Goal: Entertainment & Leisure: Browse casually

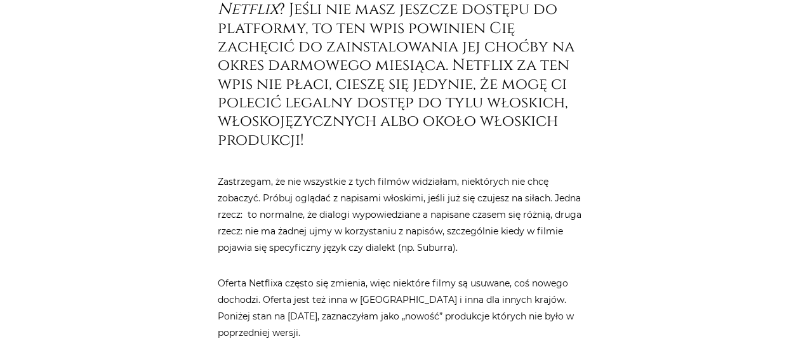
drag, startPoint x: 200, startPoint y: 157, endPoint x: 194, endPoint y: 286, distance: 129.0
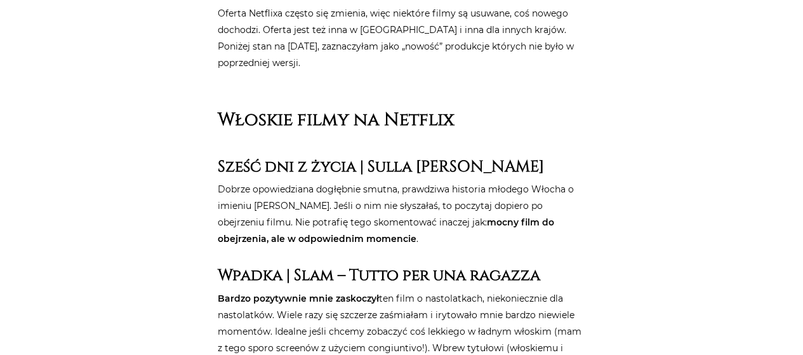
scroll to position [908, 0]
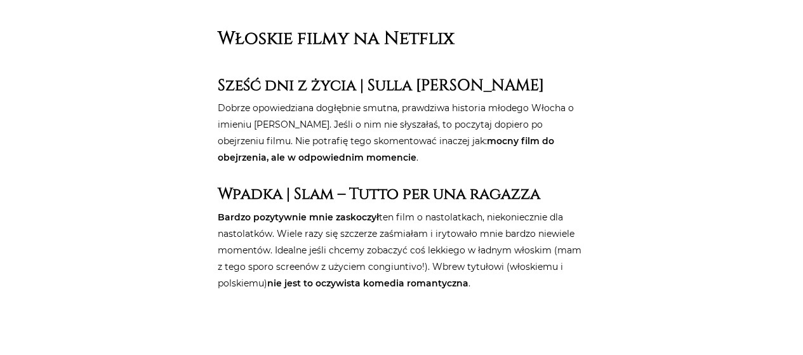
drag, startPoint x: 184, startPoint y: 130, endPoint x: 194, endPoint y: 229, distance: 99.5
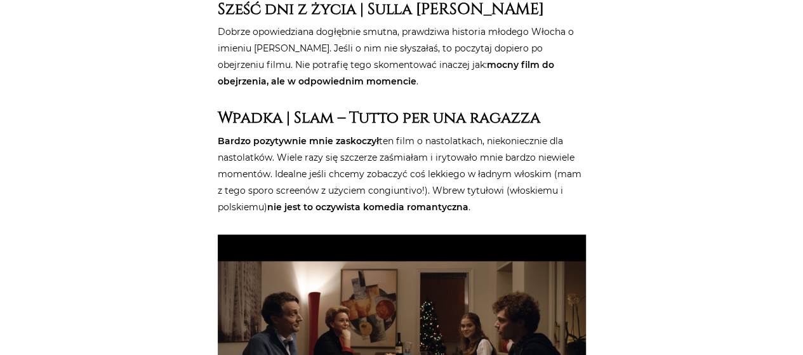
drag, startPoint x: 318, startPoint y: 88, endPoint x: 317, endPoint y: 130, distance: 42.5
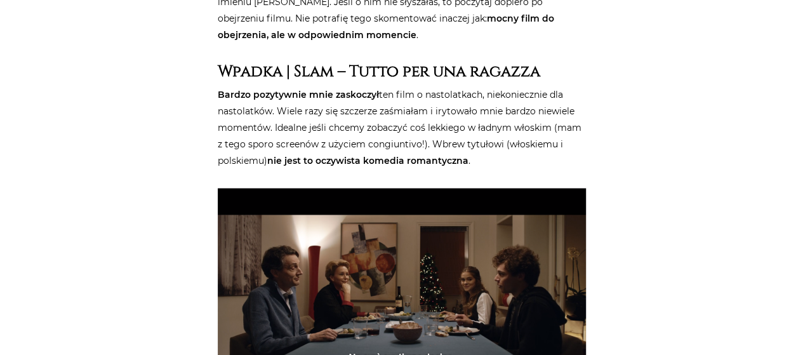
scroll to position [1036, 0]
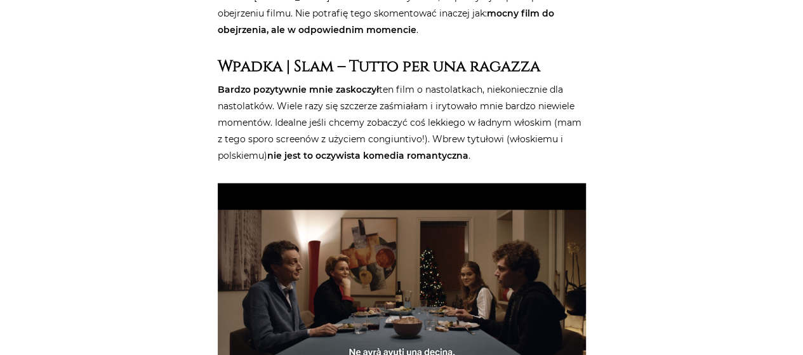
drag, startPoint x: 342, startPoint y: 75, endPoint x: 352, endPoint y: 109, distance: 35.1
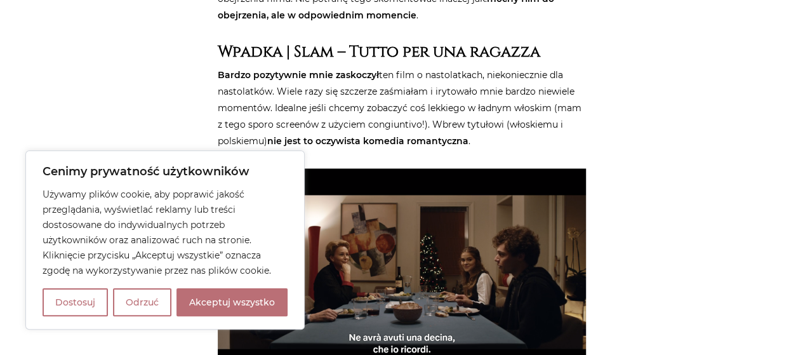
drag, startPoint x: 197, startPoint y: 95, endPoint x: 193, endPoint y: 114, distance: 20.0
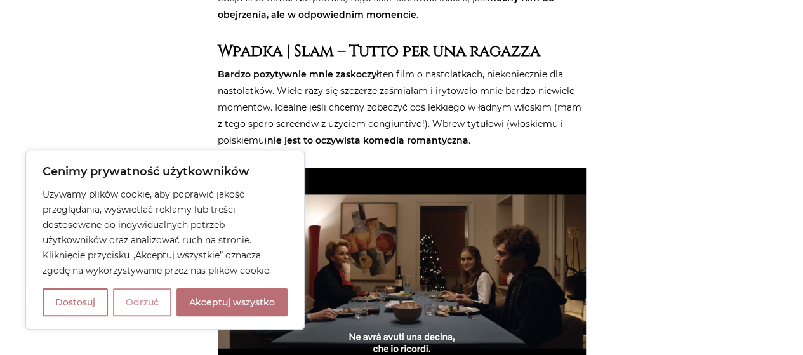
click at [149, 293] on button "Odrzuć" at bounding box center [142, 302] width 58 height 28
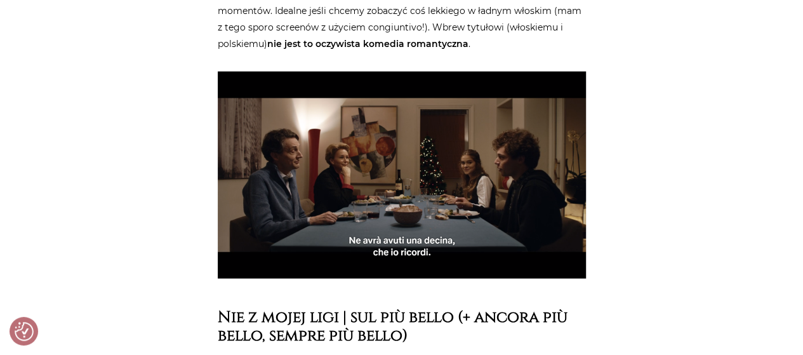
drag, startPoint x: 150, startPoint y: 173, endPoint x: 149, endPoint y: 202, distance: 28.6
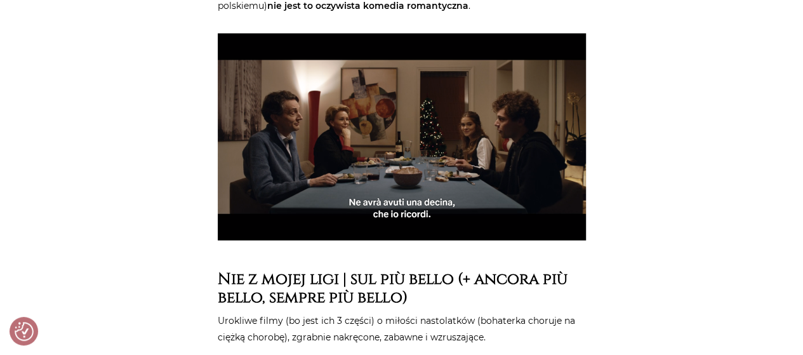
scroll to position [1191, 0]
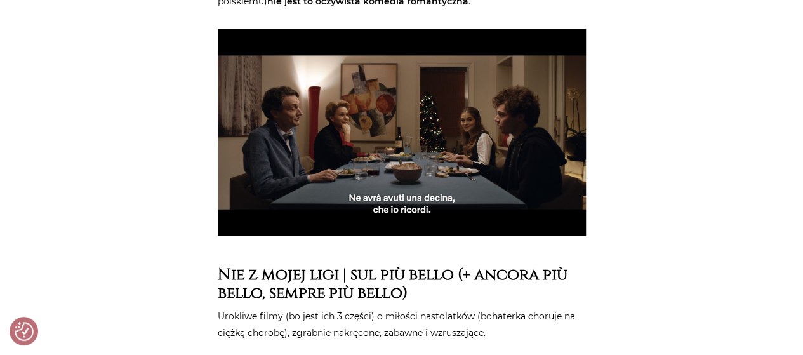
drag, startPoint x: 168, startPoint y: 135, endPoint x: 171, endPoint y: 172, distance: 37.6
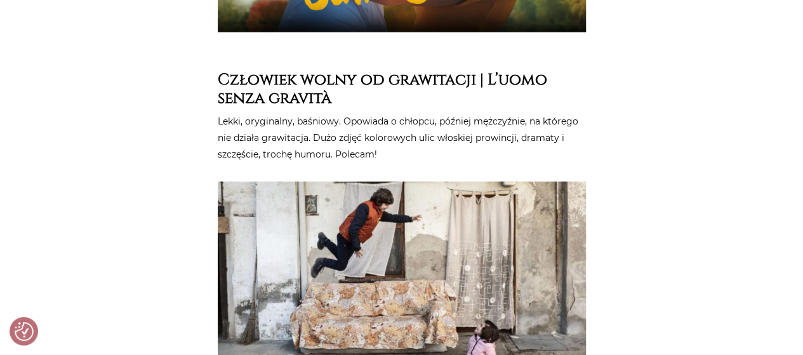
drag, startPoint x: 171, startPoint y: 172, endPoint x: 178, endPoint y: 236, distance: 63.8
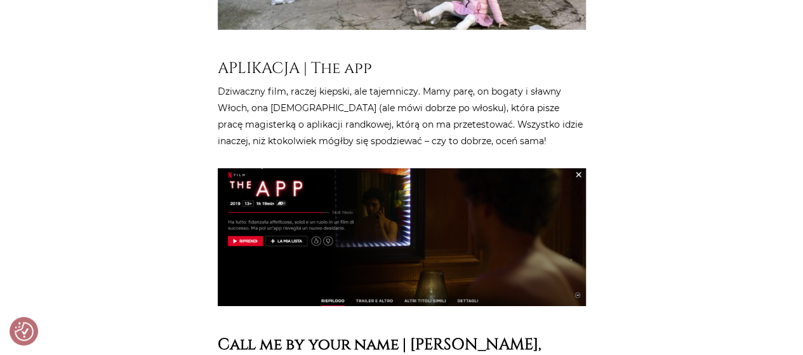
drag, startPoint x: 177, startPoint y: 133, endPoint x: 175, endPoint y: 226, distance: 92.7
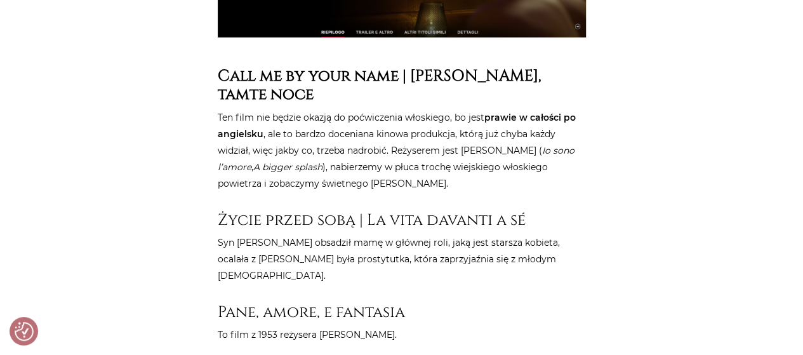
drag, startPoint x: 177, startPoint y: 152, endPoint x: 177, endPoint y: 215, distance: 62.9
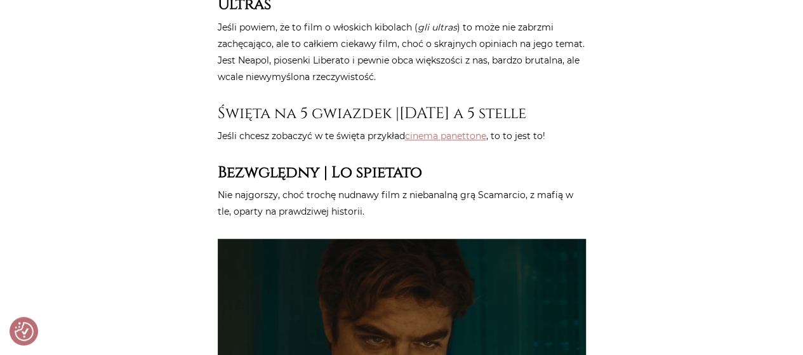
drag, startPoint x: 176, startPoint y: 196, endPoint x: 176, endPoint y: 248, distance: 52.7
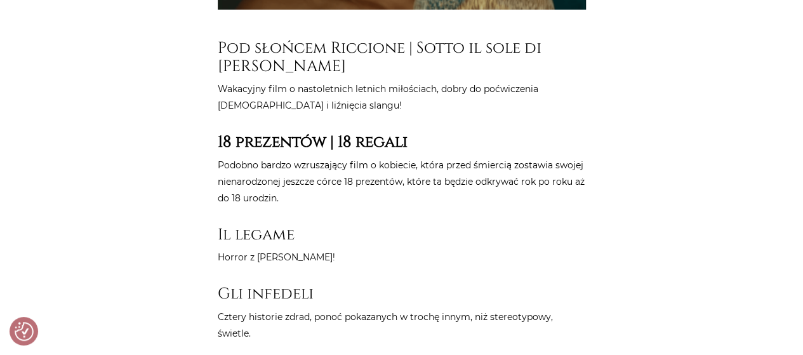
drag, startPoint x: 175, startPoint y: 166, endPoint x: 164, endPoint y: 245, distance: 79.5
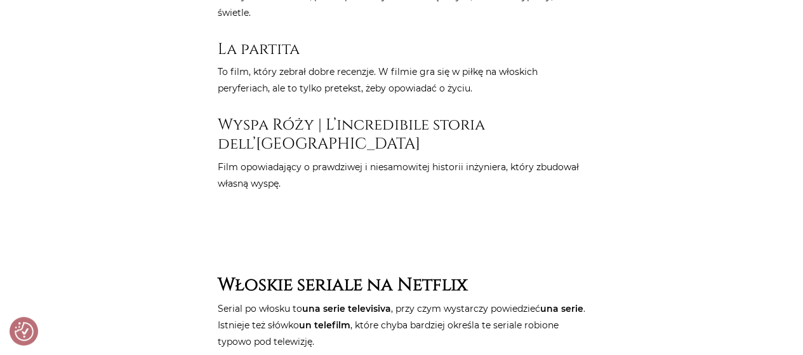
drag, startPoint x: 164, startPoint y: 226, endPoint x: 165, endPoint y: 294, distance: 67.9
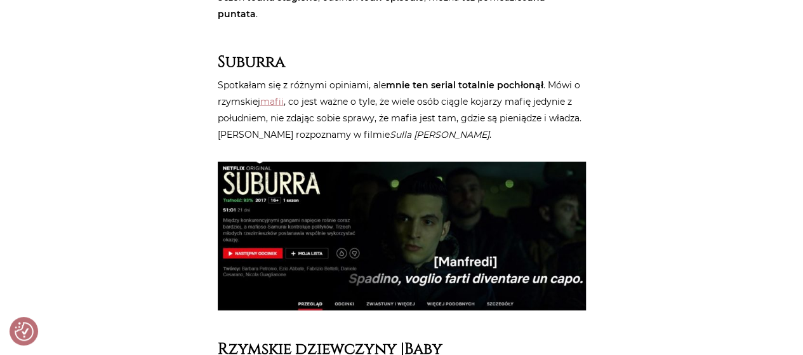
drag, startPoint x: 180, startPoint y: 154, endPoint x: 180, endPoint y: 233, distance: 78.7
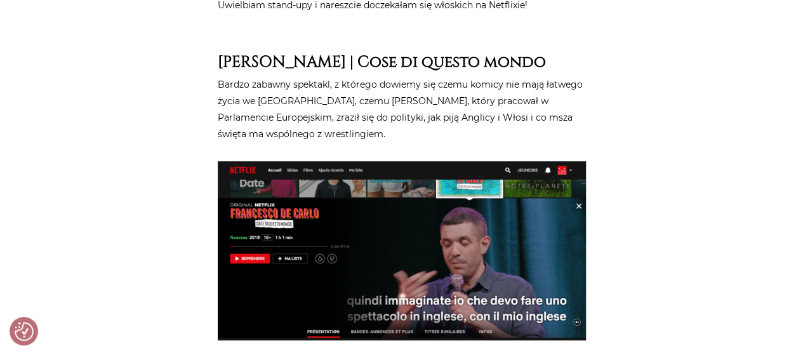
drag, startPoint x: 180, startPoint y: 51, endPoint x: 181, endPoint y: 220, distance: 168.9
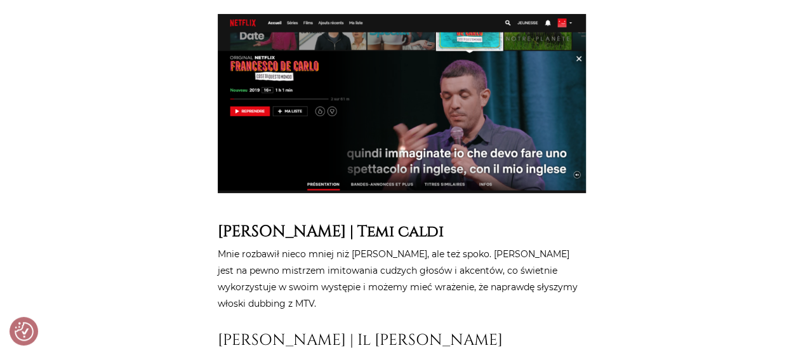
drag, startPoint x: 305, startPoint y: 170, endPoint x: 302, endPoint y: 210, distance: 40.8
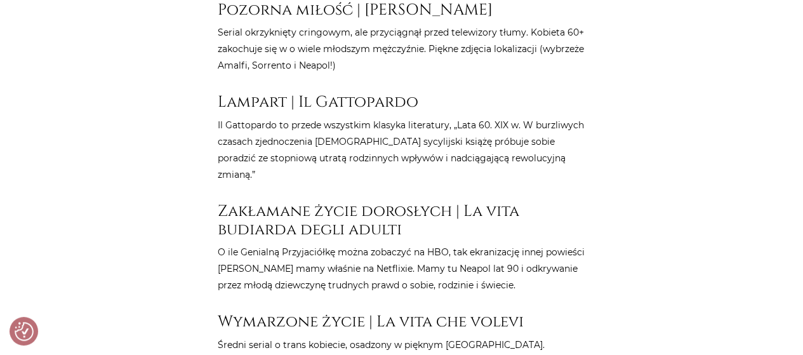
scroll to position [5550, 0]
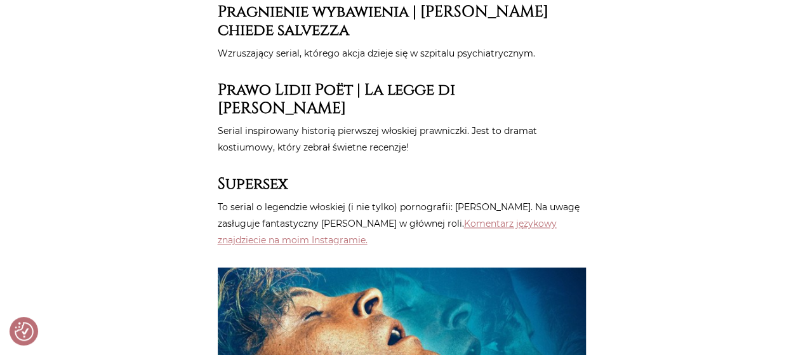
drag, startPoint x: 293, startPoint y: 265, endPoint x: 267, endPoint y: 63, distance: 203.6
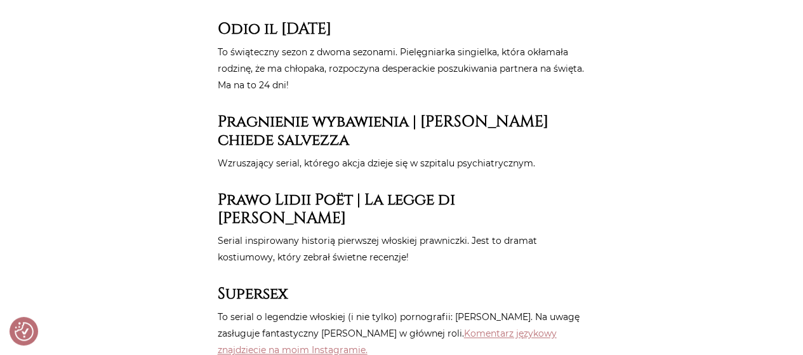
scroll to position [5483, 0]
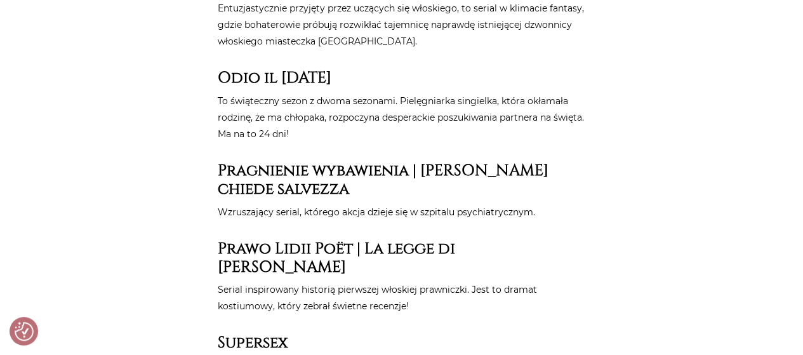
drag, startPoint x: 166, startPoint y: 202, endPoint x: 174, endPoint y: 46, distance: 155.8
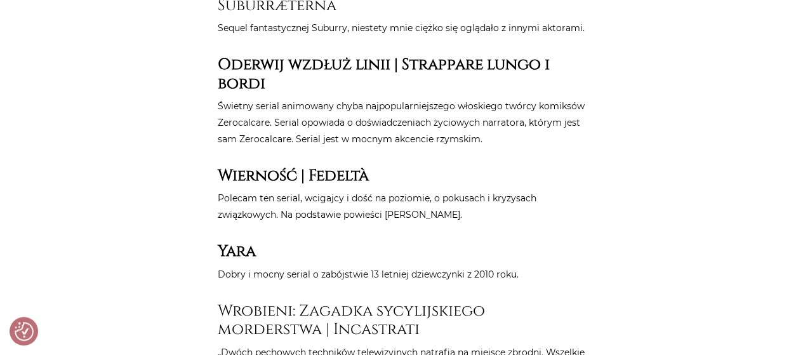
drag, startPoint x: 155, startPoint y: 206, endPoint x: 147, endPoint y: 352, distance: 145.6
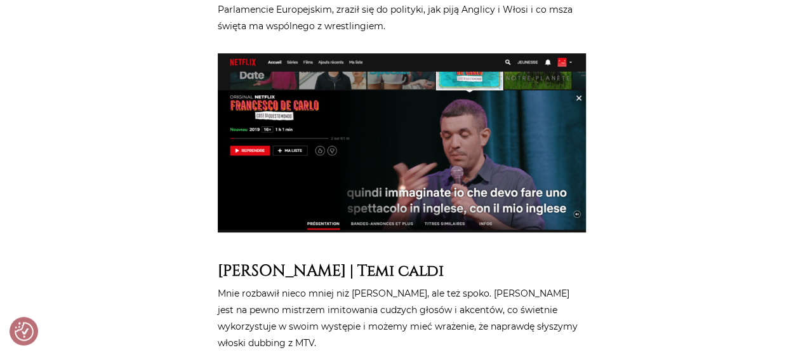
drag, startPoint x: 244, startPoint y: 123, endPoint x: 256, endPoint y: 256, distance: 133.2
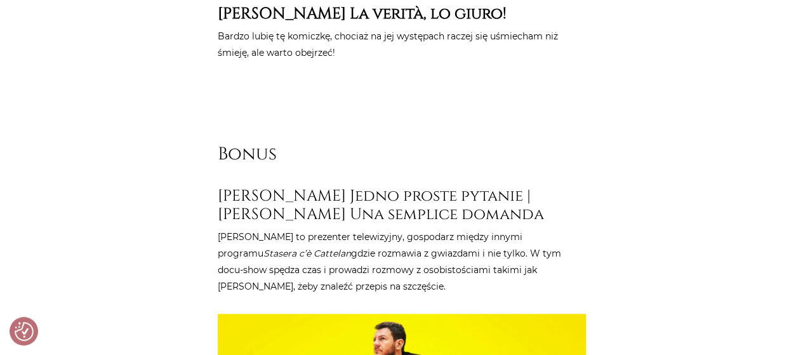
drag, startPoint x: 166, startPoint y: 218, endPoint x: 166, endPoint y: 148, distance: 70.5
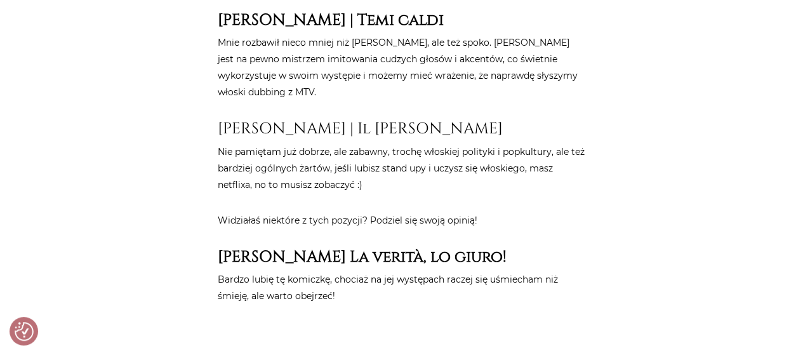
drag, startPoint x: 154, startPoint y: 232, endPoint x: 161, endPoint y: 192, distance: 40.6
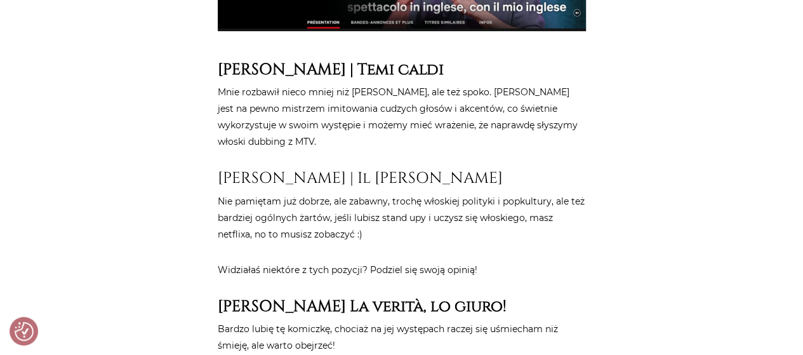
drag, startPoint x: 153, startPoint y: 215, endPoint x: 160, endPoint y: 185, distance: 31.3
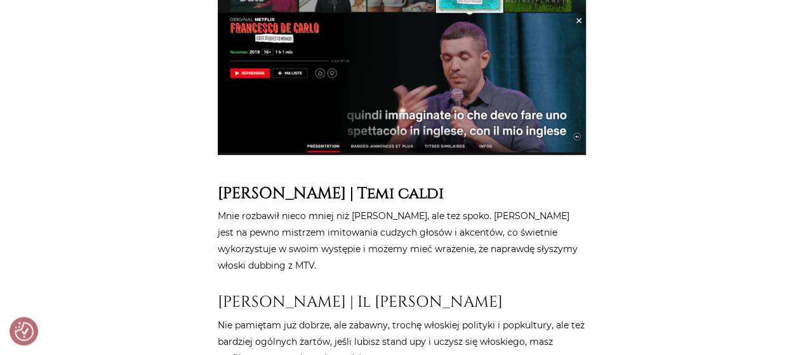
drag, startPoint x: 154, startPoint y: 239, endPoint x: 163, endPoint y: 204, distance: 35.4
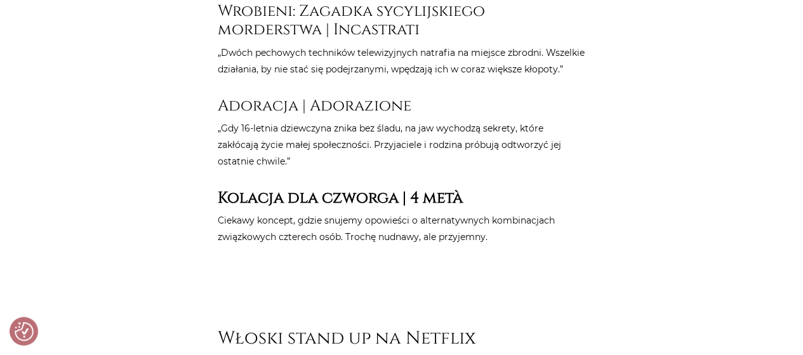
drag, startPoint x: 154, startPoint y: 262, endPoint x: 165, endPoint y: 208, distance: 55.7
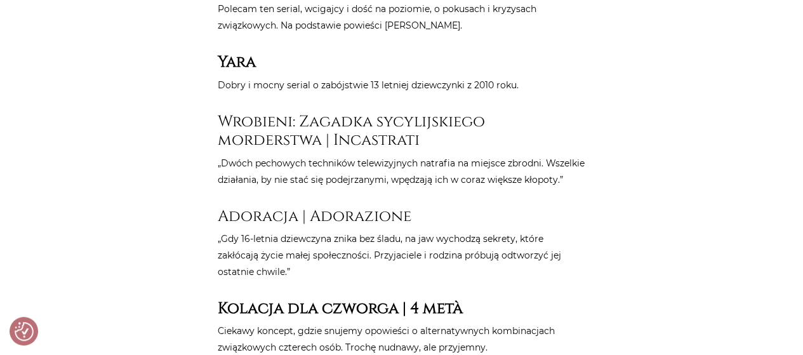
drag, startPoint x: 160, startPoint y: 258, endPoint x: 164, endPoint y: 220, distance: 38.4
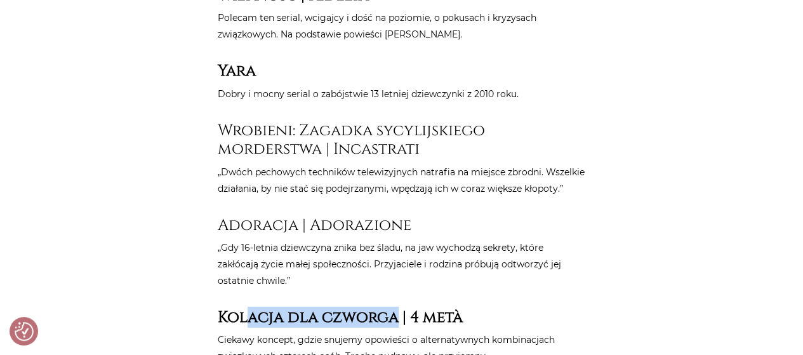
drag, startPoint x: 400, startPoint y: 197, endPoint x: 251, endPoint y: 201, distance: 148.6
click at [251, 307] on strong "Kolacja dla czworga | 4 metà" at bounding box center [340, 317] width 245 height 21
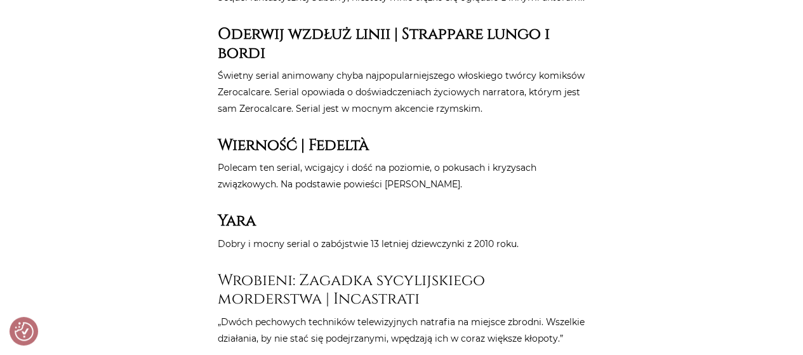
drag, startPoint x: 108, startPoint y: 248, endPoint x: 114, endPoint y: 213, distance: 35.5
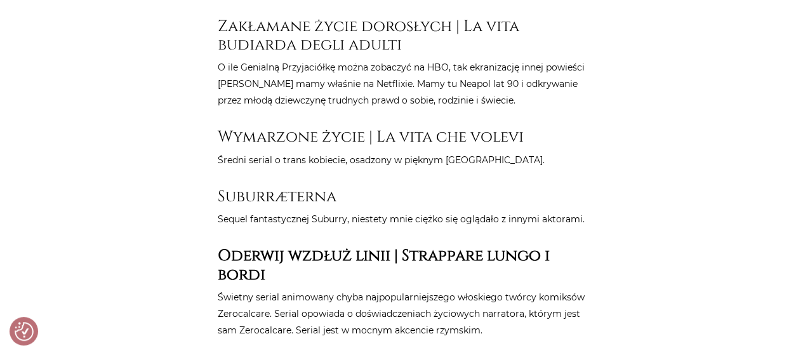
drag, startPoint x: 203, startPoint y: 213, endPoint x: 213, endPoint y: 171, distance: 43.3
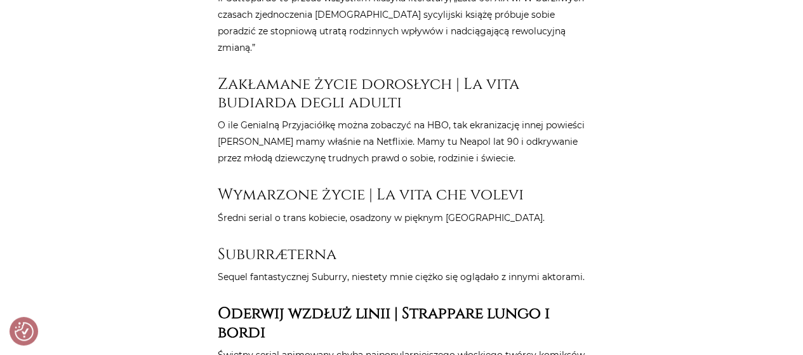
drag, startPoint x: 183, startPoint y: 247, endPoint x: 189, endPoint y: 211, distance: 36.1
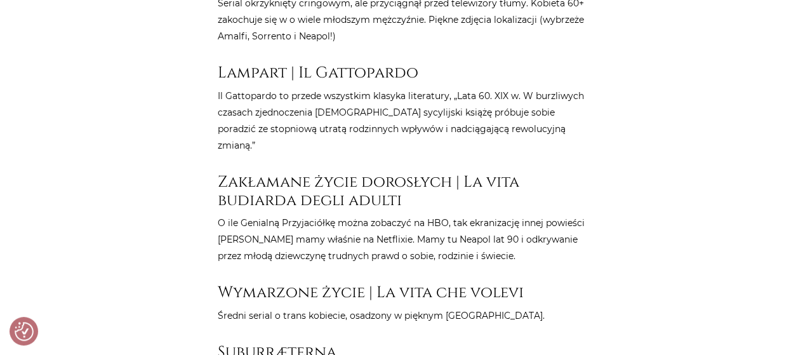
drag, startPoint x: 168, startPoint y: 252, endPoint x: 175, endPoint y: 213, distance: 39.4
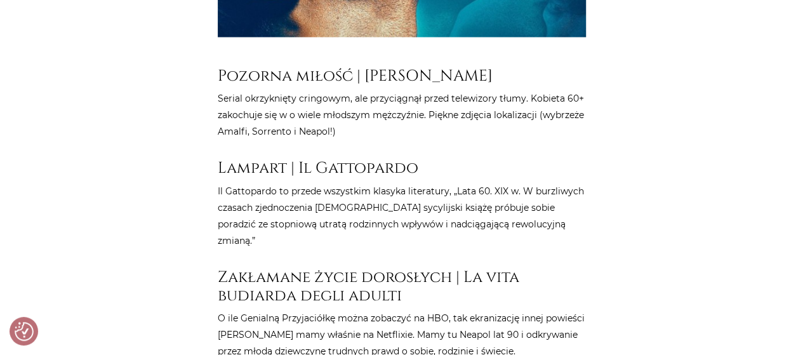
drag, startPoint x: 153, startPoint y: 246, endPoint x: 165, endPoint y: 196, distance: 51.0
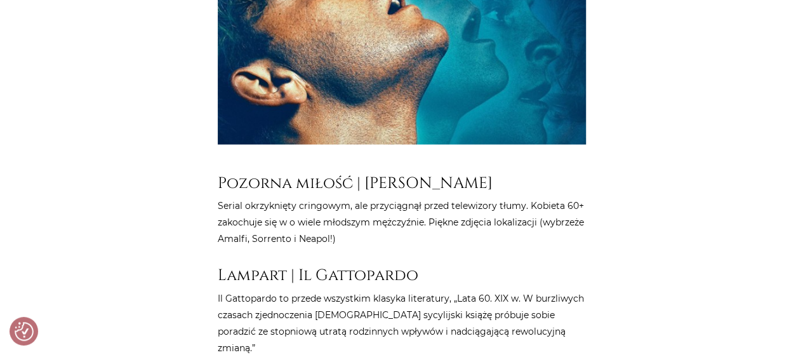
drag, startPoint x: 169, startPoint y: 276, endPoint x: 176, endPoint y: 244, distance: 32.5
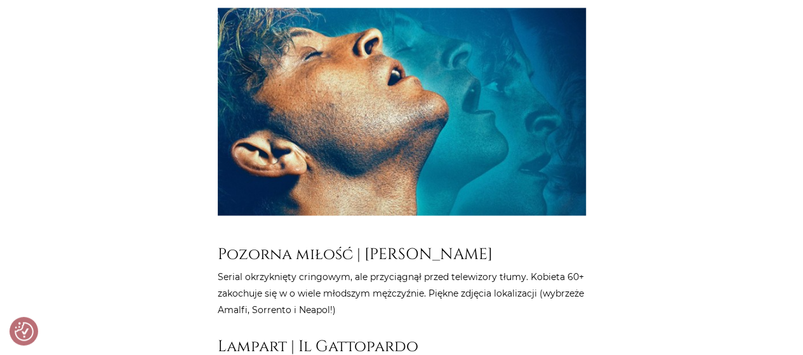
drag, startPoint x: 173, startPoint y: 289, endPoint x: 183, endPoint y: 250, distance: 40.0
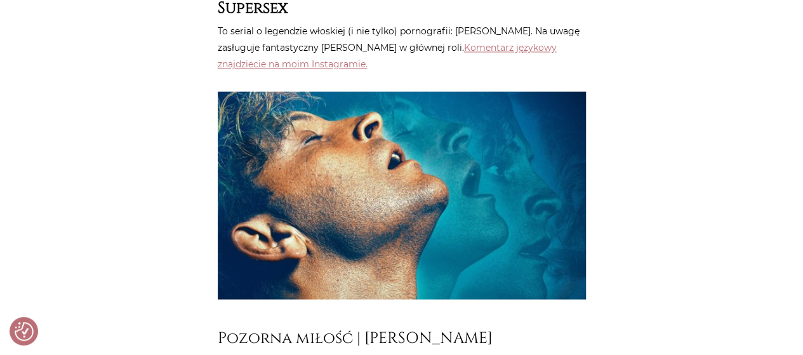
drag, startPoint x: 180, startPoint y: 315, endPoint x: 180, endPoint y: 277, distance: 38.1
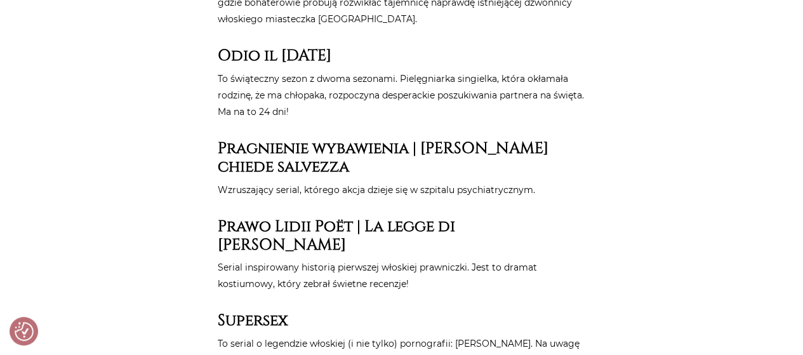
drag, startPoint x: 170, startPoint y: 310, endPoint x: 181, endPoint y: 267, distance: 44.7
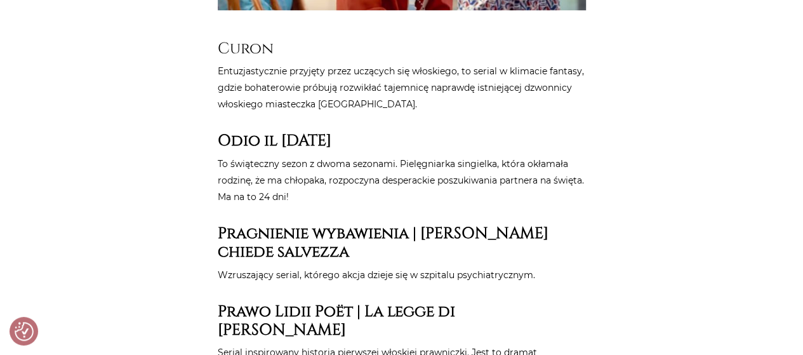
drag, startPoint x: 174, startPoint y: 290, endPoint x: 178, endPoint y: 260, distance: 30.2
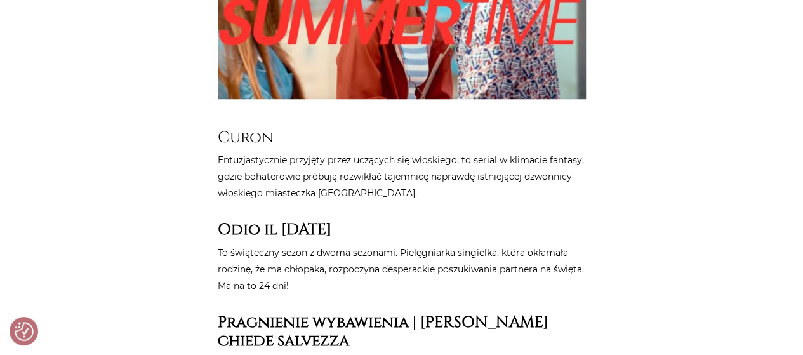
drag, startPoint x: 173, startPoint y: 286, endPoint x: 176, endPoint y: 256, distance: 29.5
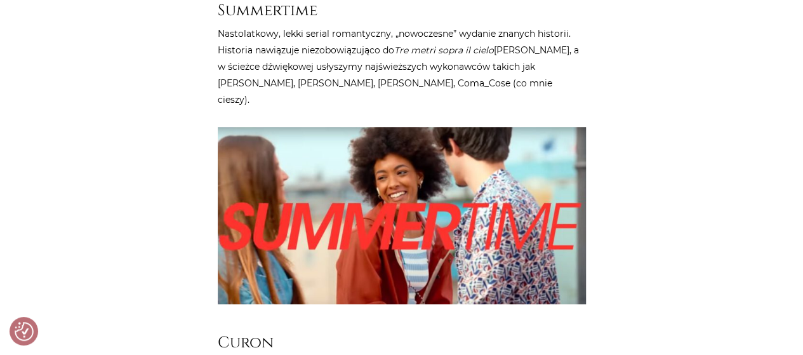
drag, startPoint x: 159, startPoint y: 287, endPoint x: 161, endPoint y: 251, distance: 35.6
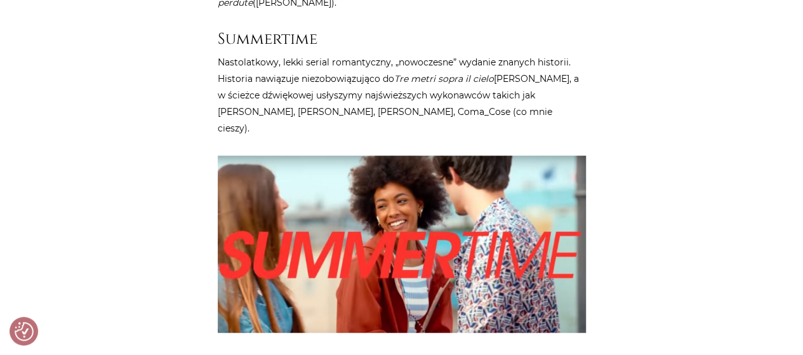
scroll to position [5111, 0]
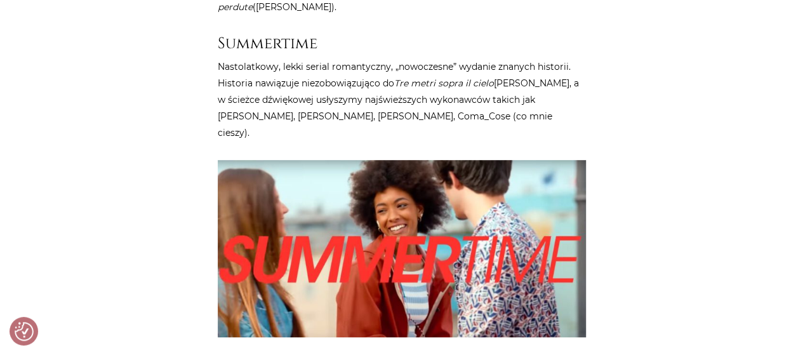
drag, startPoint x: 144, startPoint y: 307, endPoint x: 140, endPoint y: 280, distance: 27.0
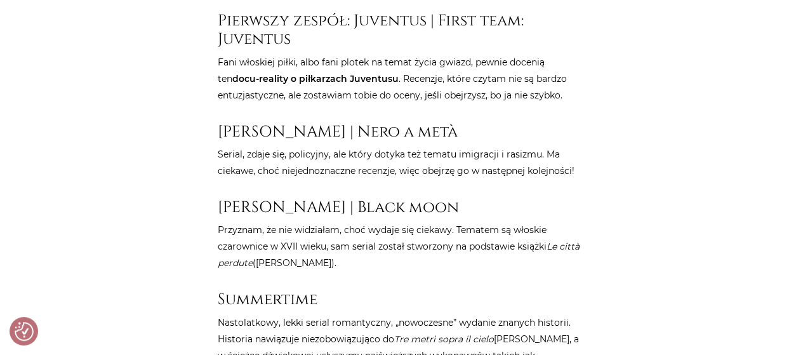
drag, startPoint x: 138, startPoint y: 305, endPoint x: 147, endPoint y: 260, distance: 46.7
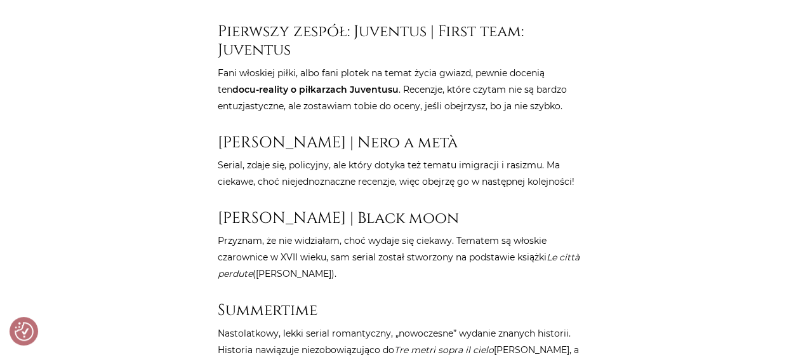
drag, startPoint x: 157, startPoint y: 289, endPoint x: 160, endPoint y: 266, distance: 23.0
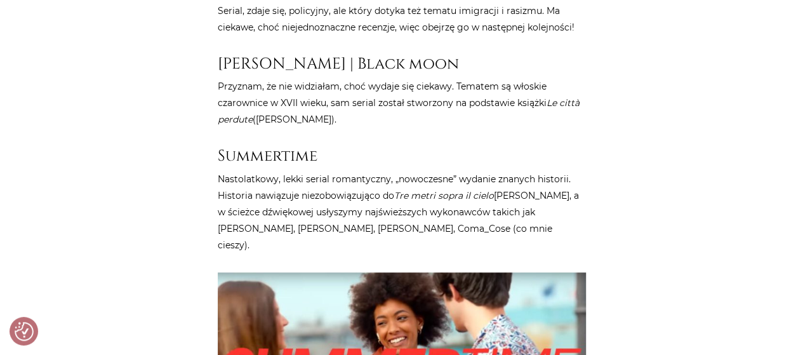
drag, startPoint x: 204, startPoint y: 231, endPoint x: 212, endPoint y: 289, distance: 58.4
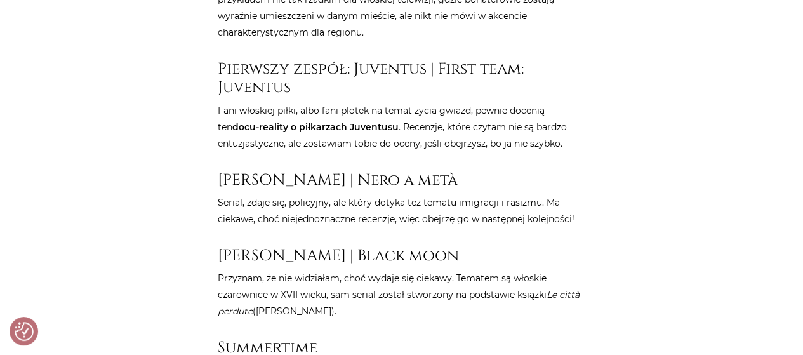
drag, startPoint x: 209, startPoint y: 272, endPoint x: 211, endPoint y: 222, distance: 50.2
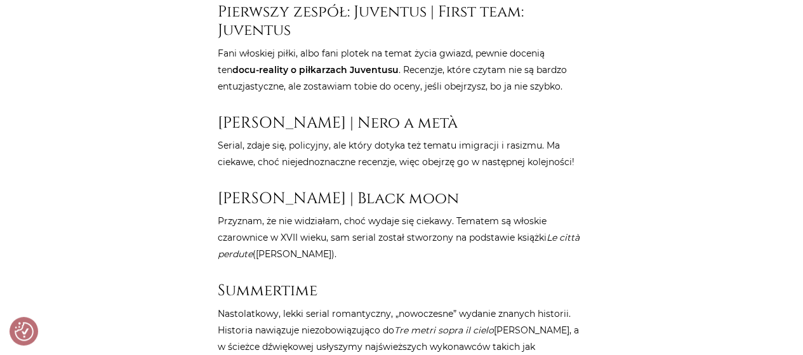
scroll to position [4866, 0]
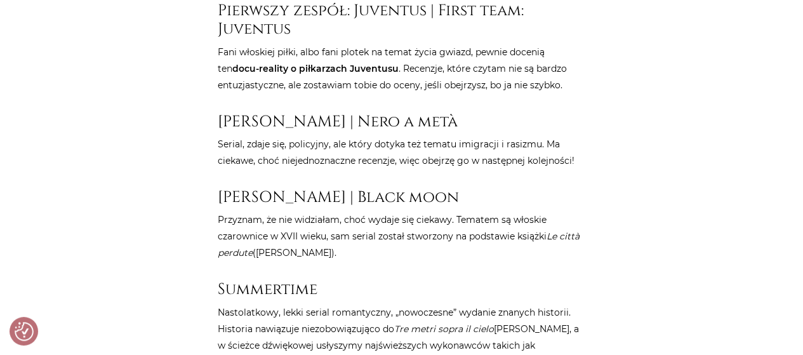
click at [252, 280] on h3 "Summertime" at bounding box center [402, 289] width 368 height 18
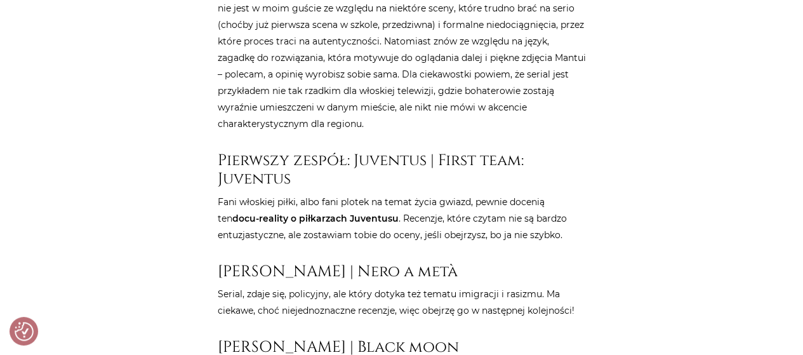
drag, startPoint x: 158, startPoint y: 277, endPoint x: 165, endPoint y: 224, distance: 53.8
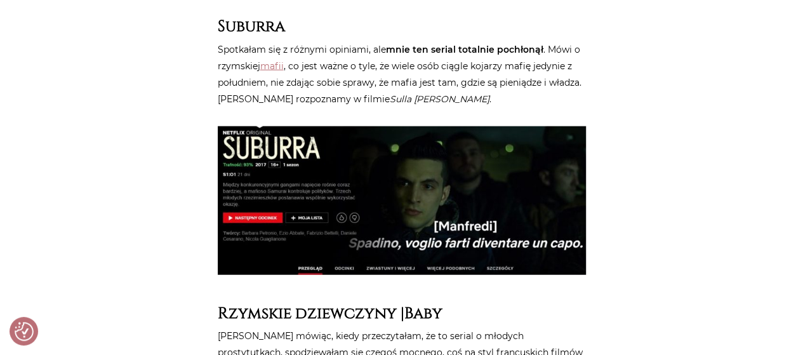
drag, startPoint x: 160, startPoint y: 269, endPoint x: 166, endPoint y: 209, distance: 60.6
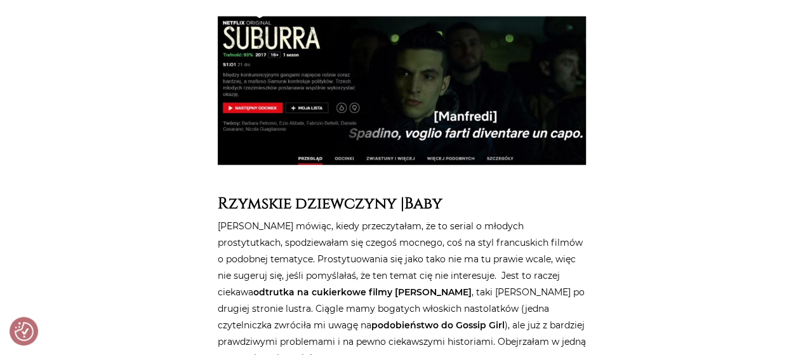
drag, startPoint x: 166, startPoint y: 209, endPoint x: 169, endPoint y: 249, distance: 40.1
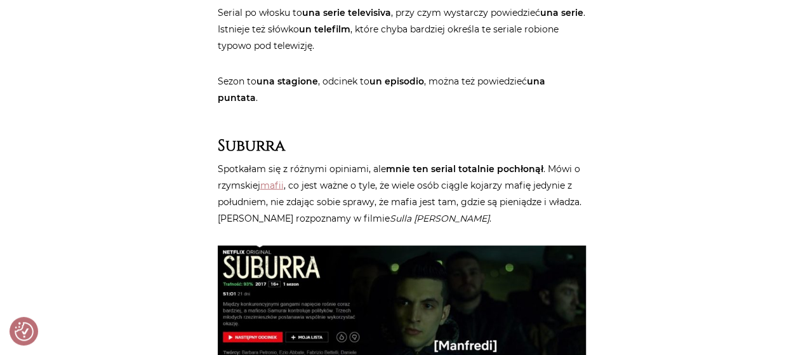
drag, startPoint x: 183, startPoint y: 284, endPoint x: 183, endPoint y: 206, distance: 77.5
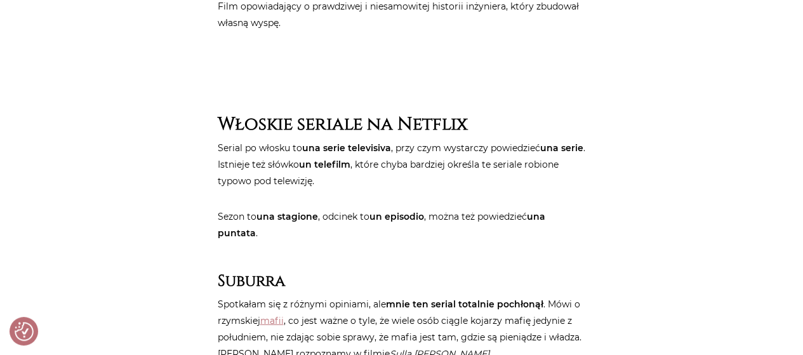
drag, startPoint x: 158, startPoint y: 259, endPoint x: 167, endPoint y: 218, distance: 42.2
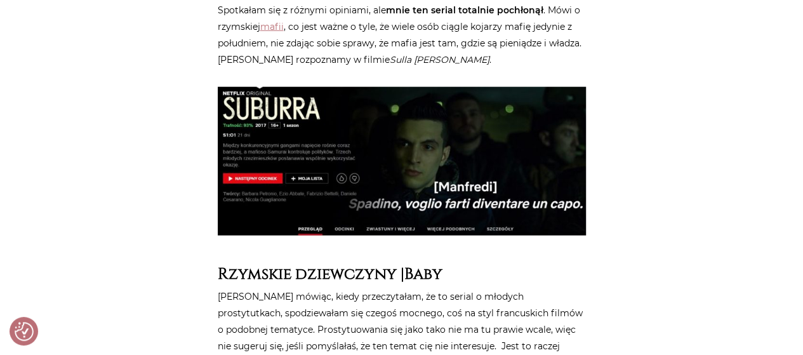
drag, startPoint x: 177, startPoint y: 229, endPoint x: 179, endPoint y: 267, distance: 38.1
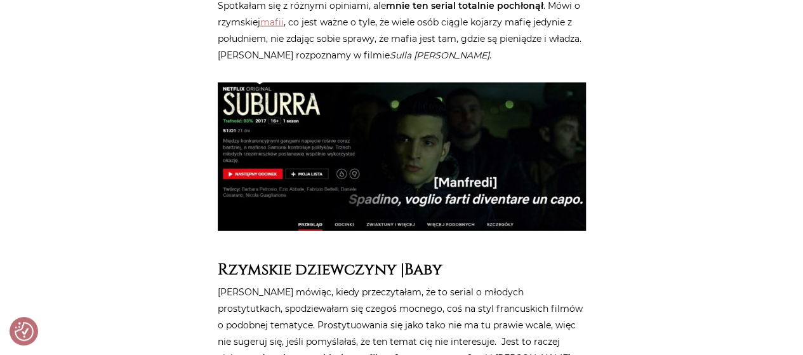
click at [265, 259] on strong "Rzymskie dziewczyny |Baby" at bounding box center [330, 269] width 225 height 21
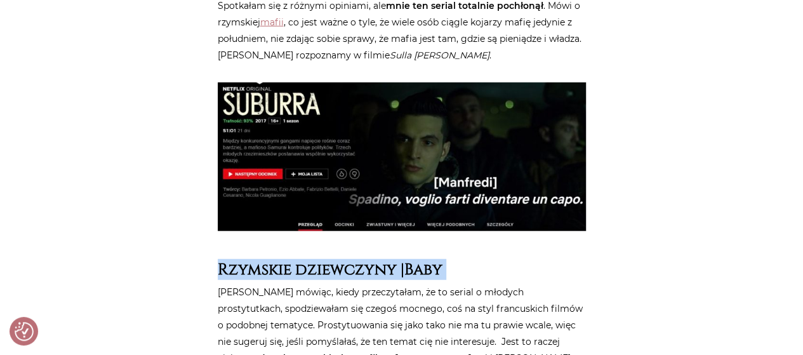
click at [265, 259] on strong "Rzymskie dziewczyny |Baby" at bounding box center [330, 269] width 225 height 21
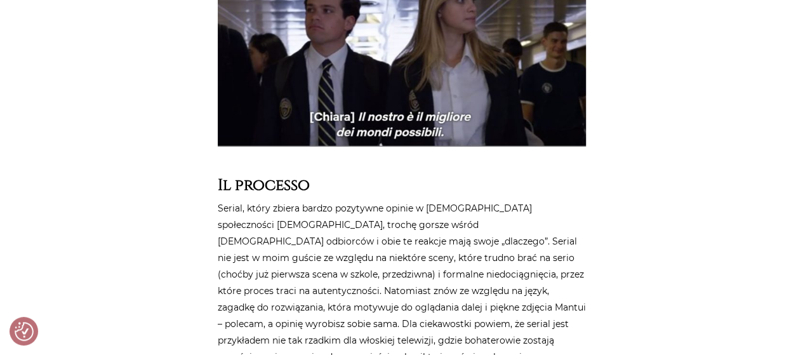
drag, startPoint x: 186, startPoint y: 213, endPoint x: 183, endPoint y: 227, distance: 14.9
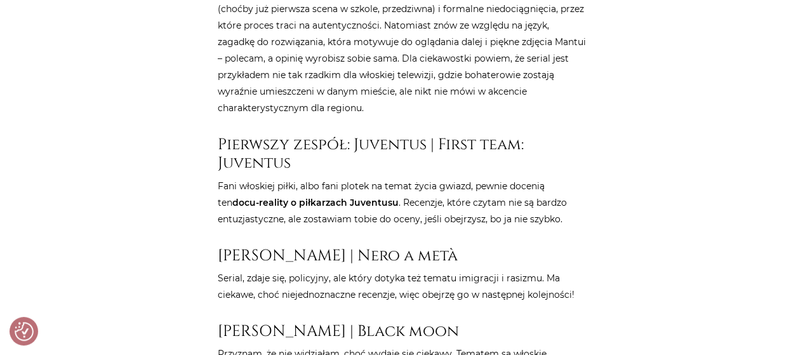
drag, startPoint x: 196, startPoint y: 241, endPoint x: 196, endPoint y: 255, distance: 14.6
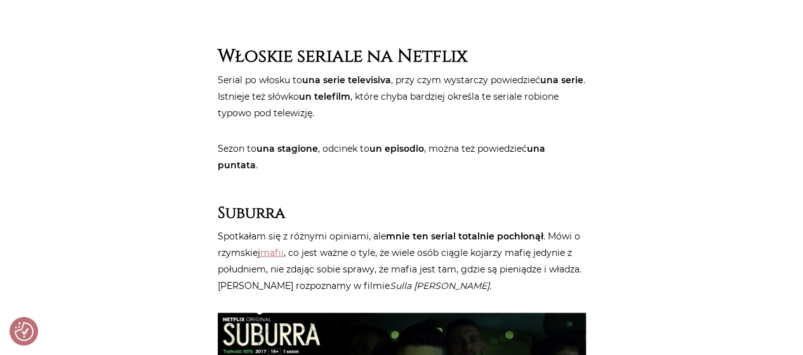
drag, startPoint x: 194, startPoint y: 279, endPoint x: 206, endPoint y: 203, distance: 77.7
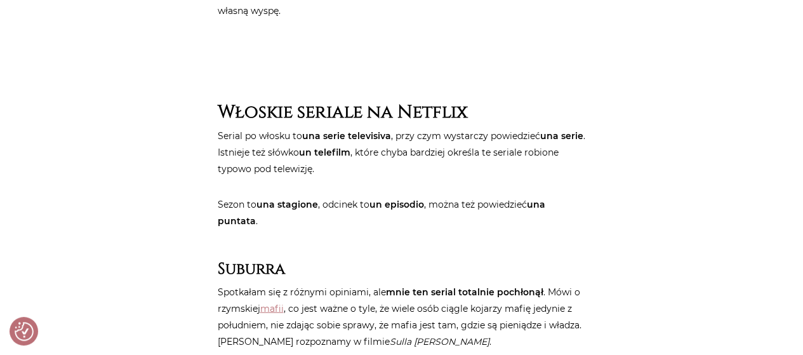
scroll to position [3639, 0]
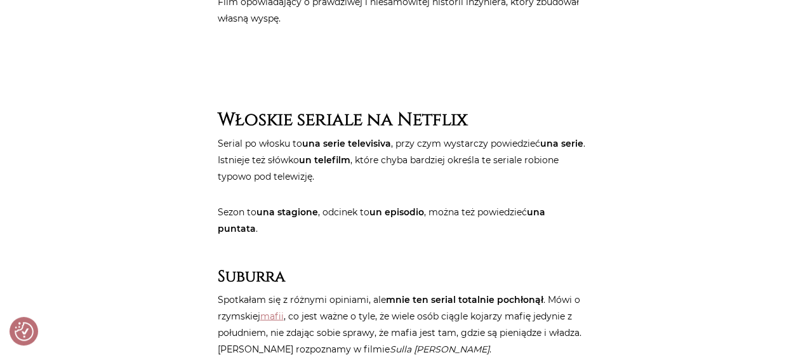
drag, startPoint x: 204, startPoint y: 245, endPoint x: 211, endPoint y: 216, distance: 29.4
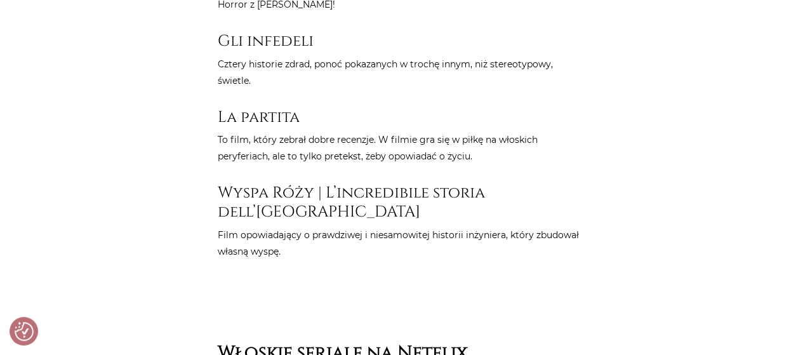
drag, startPoint x: 208, startPoint y: 196, endPoint x: 208, endPoint y: 120, distance: 75.5
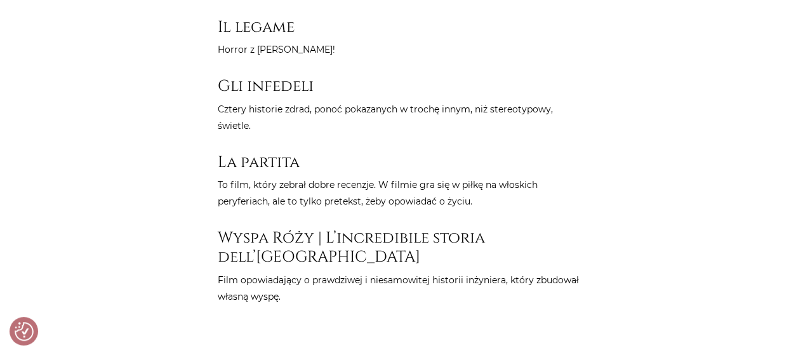
drag, startPoint x: 169, startPoint y: 198, endPoint x: 175, endPoint y: 167, distance: 31.7
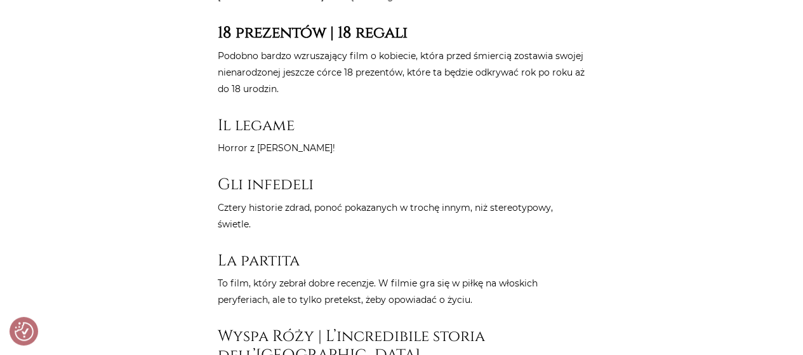
drag, startPoint x: 195, startPoint y: 103, endPoint x: 210, endPoint y: 64, distance: 42.2
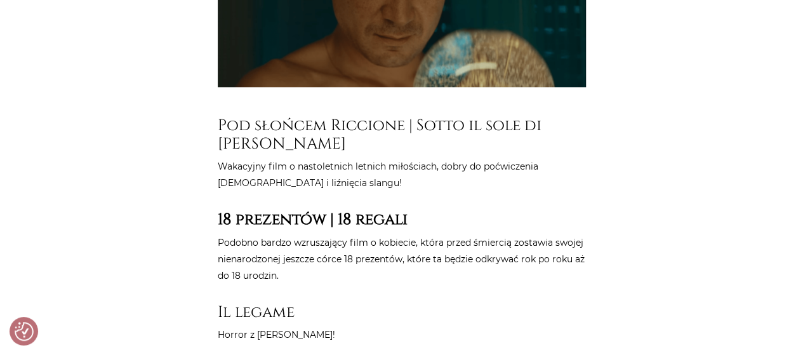
drag, startPoint x: 138, startPoint y: 253, endPoint x: 143, endPoint y: 220, distance: 34.0
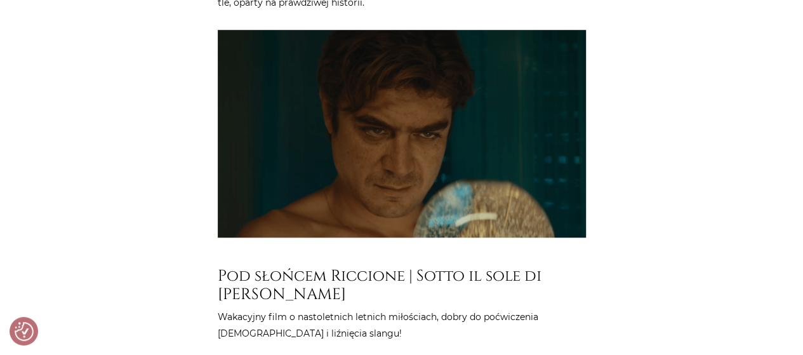
drag, startPoint x: 161, startPoint y: 272, endPoint x: 166, endPoint y: 235, distance: 37.9
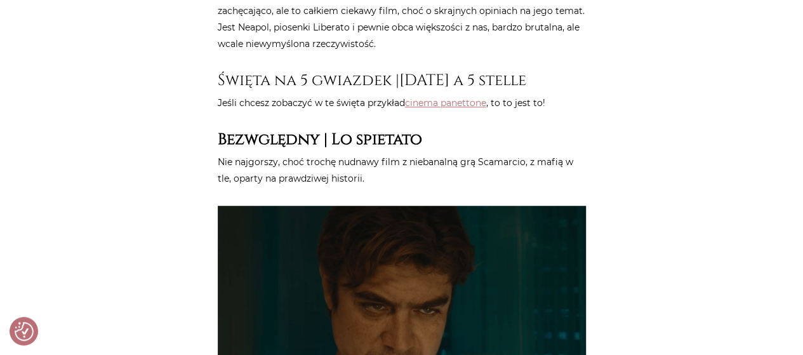
drag, startPoint x: 198, startPoint y: 276, endPoint x: 205, endPoint y: 167, distance: 108.8
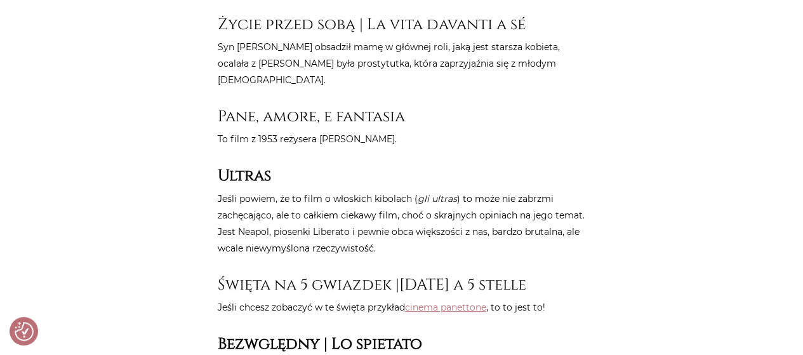
drag, startPoint x: 170, startPoint y: 253, endPoint x: 170, endPoint y: 224, distance: 29.2
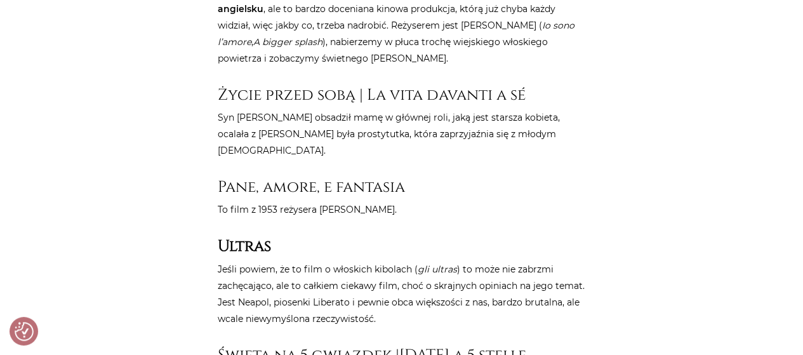
drag, startPoint x: 164, startPoint y: 245, endPoint x: 169, endPoint y: 214, distance: 31.5
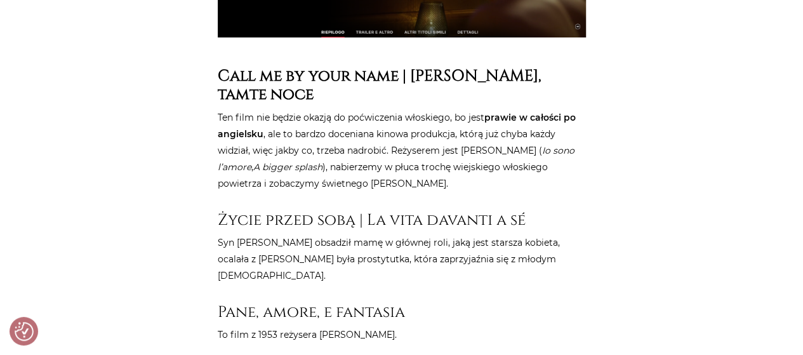
drag, startPoint x: 170, startPoint y: 253, endPoint x: 175, endPoint y: 216, distance: 37.2
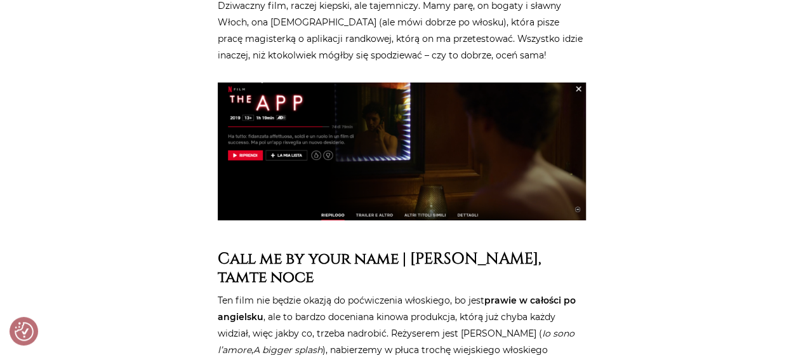
drag, startPoint x: 173, startPoint y: 281, endPoint x: 175, endPoint y: 234, distance: 47.7
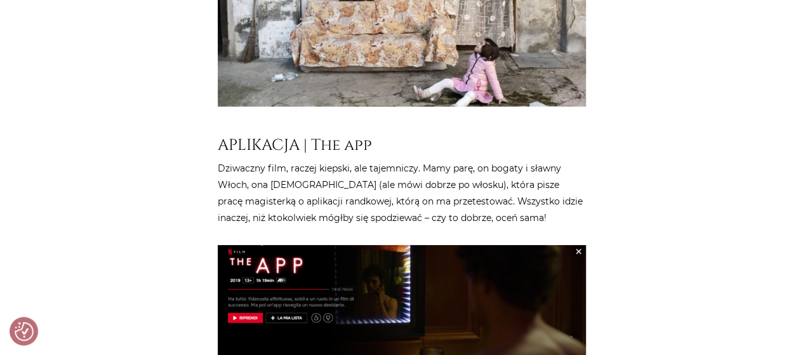
scroll to position [1974, 0]
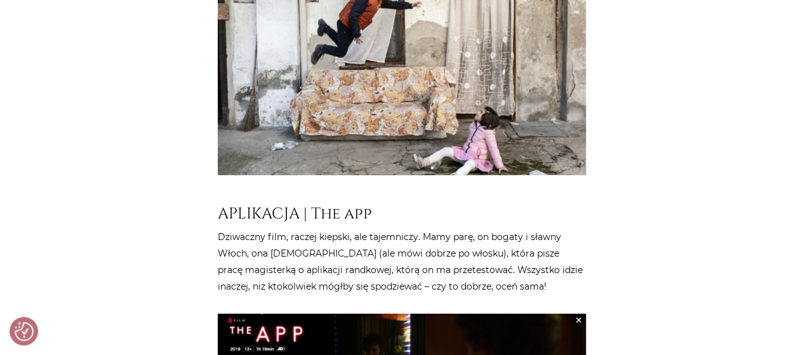
drag, startPoint x: 159, startPoint y: 296, endPoint x: 167, endPoint y: 256, distance: 41.3
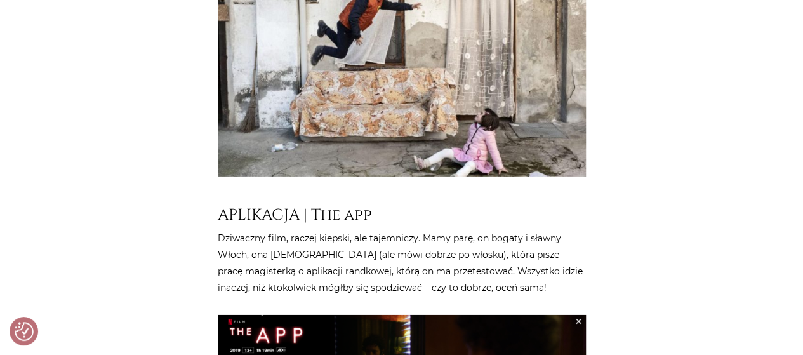
drag, startPoint x: 166, startPoint y: 286, endPoint x: 176, endPoint y: 222, distance: 64.8
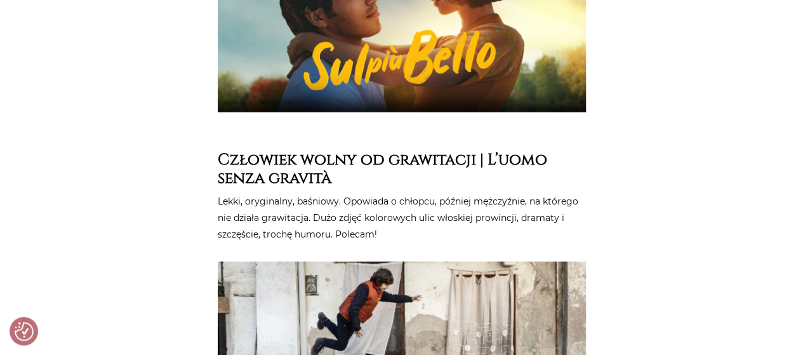
drag, startPoint x: 168, startPoint y: 248, endPoint x: 173, endPoint y: 162, distance: 85.9
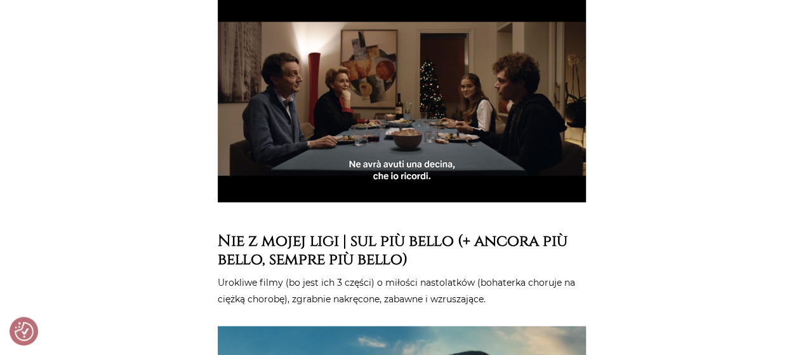
drag, startPoint x: 161, startPoint y: 266, endPoint x: 166, endPoint y: 197, distance: 68.8
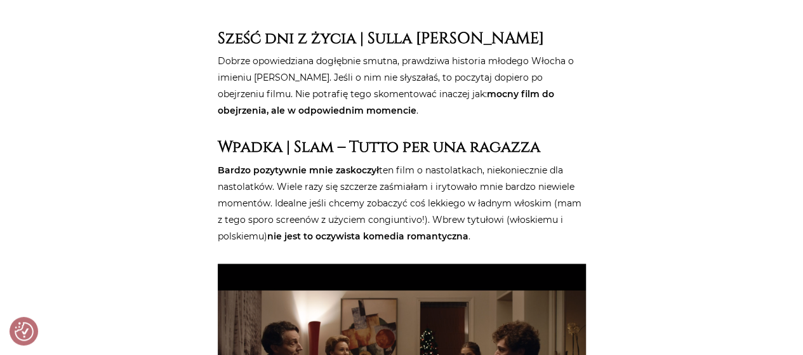
drag, startPoint x: 148, startPoint y: 280, endPoint x: 154, endPoint y: 187, distance: 92.9
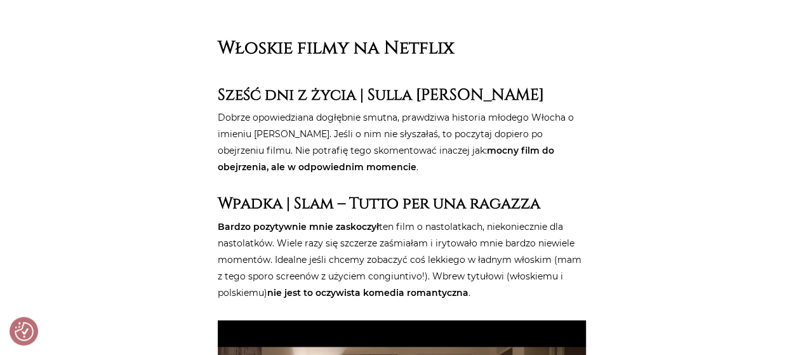
scroll to position [889, 0]
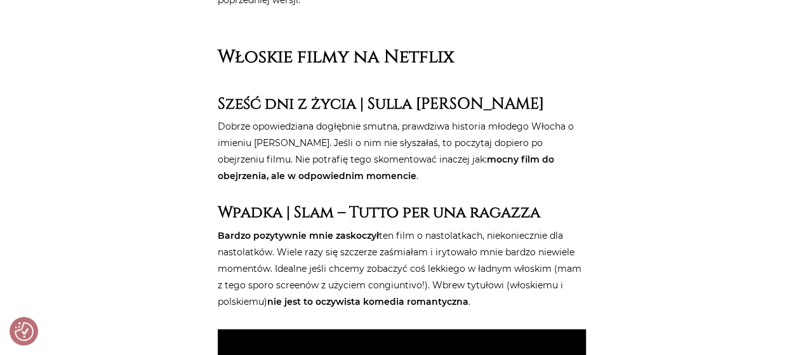
drag, startPoint x: 146, startPoint y: 201, endPoint x: 154, endPoint y: 166, distance: 35.7
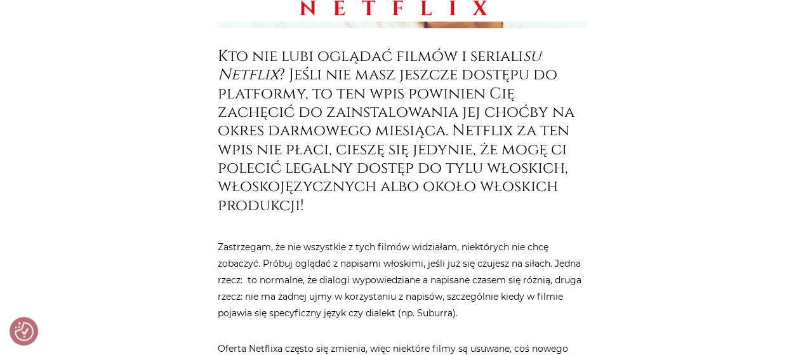
drag, startPoint x: 109, startPoint y: 69, endPoint x: 108, endPoint y: 34, distance: 34.9
